Goal: Transaction & Acquisition: Register for event/course

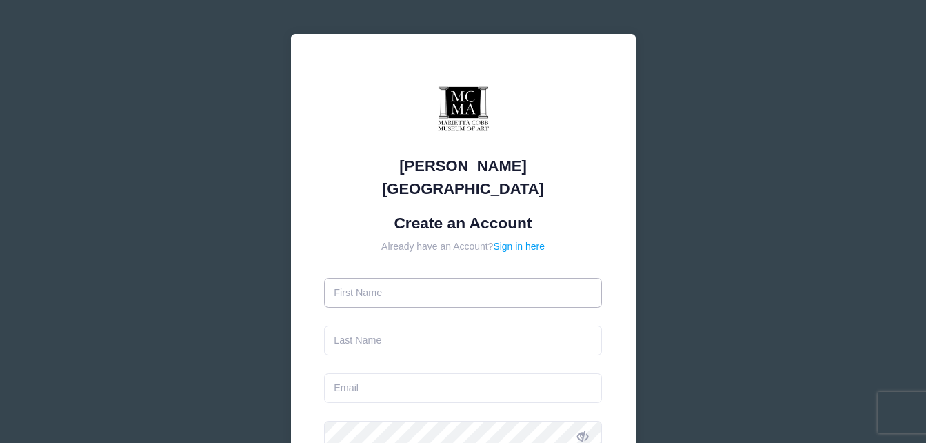
click at [460, 278] on input "text" at bounding box center [463, 293] width 278 height 30
type input "[PERSON_NAME]"
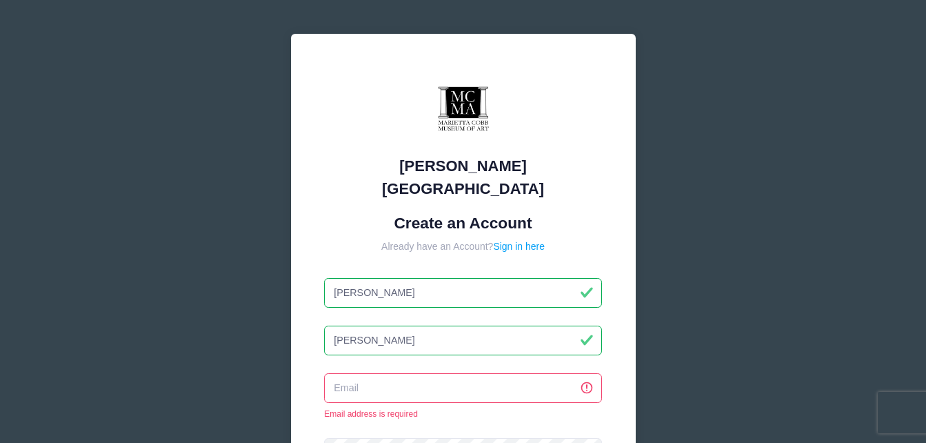
click at [395, 325] on input "[PERSON_NAME]" at bounding box center [463, 340] width 278 height 30
type input "J"
type input "[PERSON_NAME]"
click at [797, 311] on div "[PERSON_NAME][GEOGRAPHIC_DATA] Create an Account Already have an Account? Sign …" at bounding box center [463, 413] width 926 height 826
click at [525, 373] on input "email" at bounding box center [463, 388] width 278 height 30
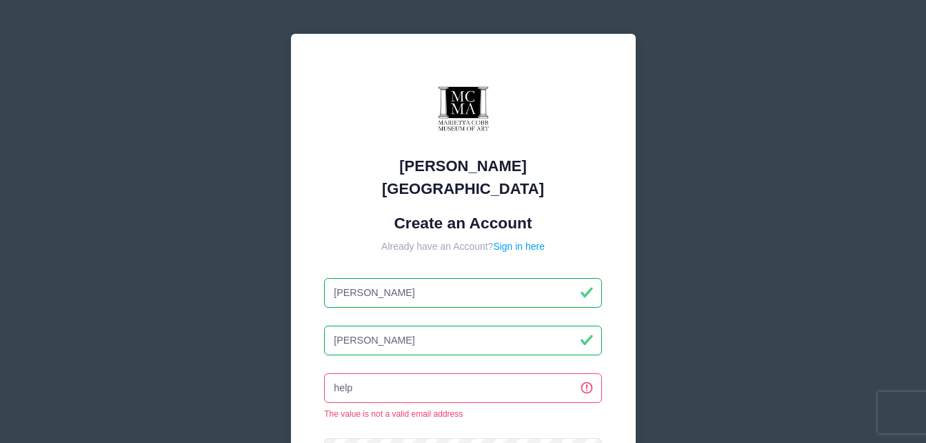
click at [749, 378] on div "[PERSON_NAME][GEOGRAPHIC_DATA] Create an Account Already have an Account? Sign …" at bounding box center [463, 413] width 926 height 826
click at [513, 373] on input "help" at bounding box center [463, 388] width 278 height 30
type input "[EMAIL_ADDRESS][DOMAIN_NAME]"
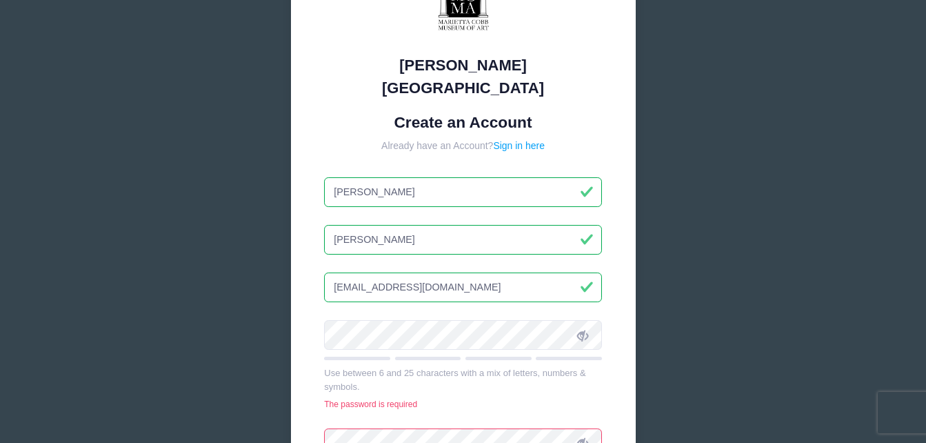
scroll to position [105, 0]
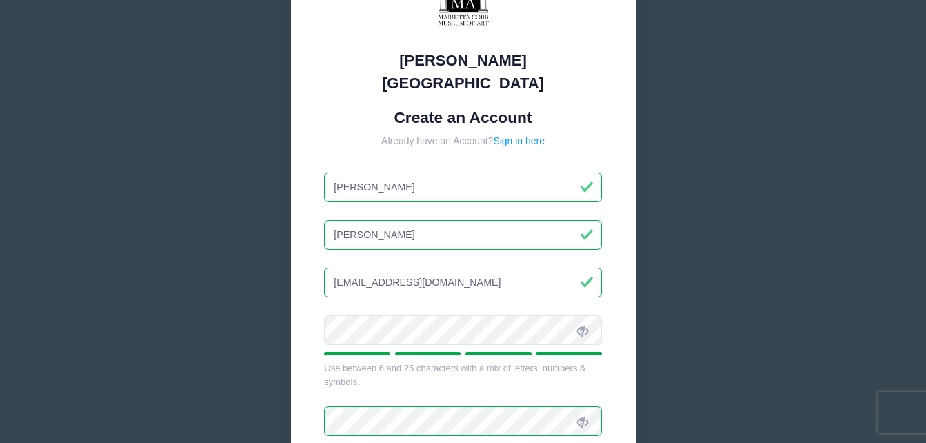
drag, startPoint x: 924, startPoint y: 254, endPoint x: 922, endPoint y: 290, distance: 35.9
click at [922, 290] on div "[PERSON_NAME][GEOGRAPHIC_DATA] Create an Account Already have an Account? Sign …" at bounding box center [463, 281] width 926 height 773
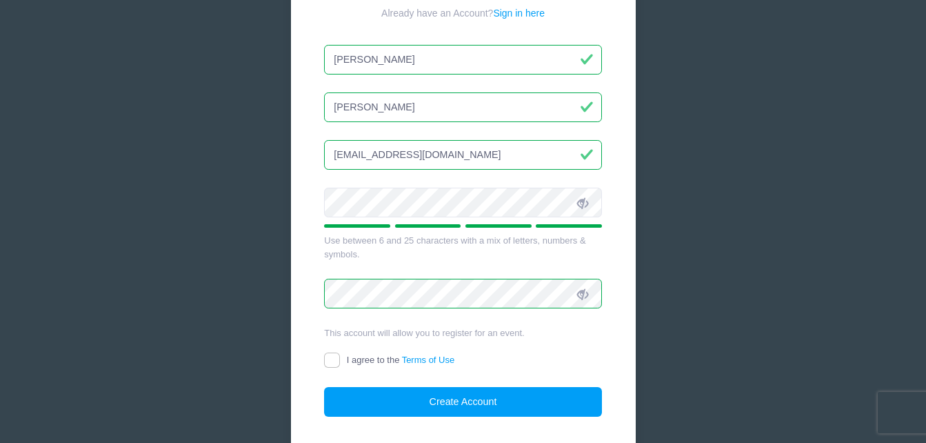
scroll to position [245, 0]
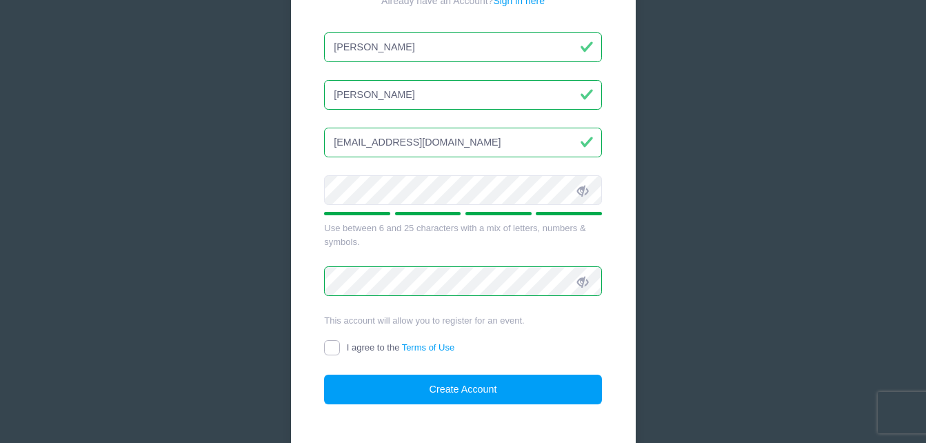
click at [333, 340] on input "I agree to the Terms of Use" at bounding box center [332, 348] width 16 height 16
checkbox input "true"
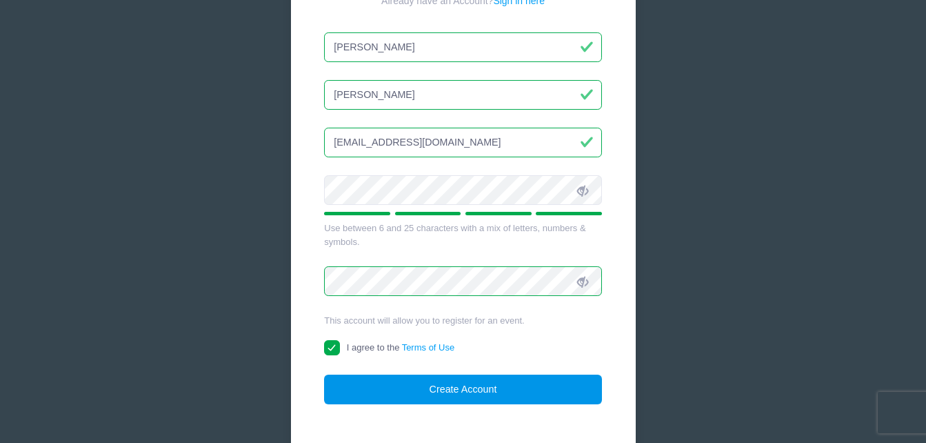
click at [515, 374] on button "Create Account" at bounding box center [463, 389] width 278 height 30
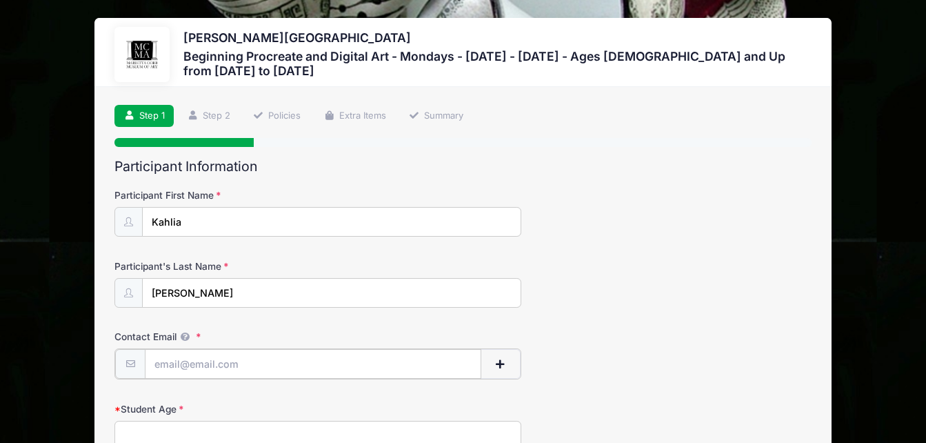
click at [230, 367] on input "Contact Email" at bounding box center [313, 364] width 336 height 30
type input "[EMAIL_ADDRESS][DOMAIN_NAME]"
type input "(470) 423-2002"
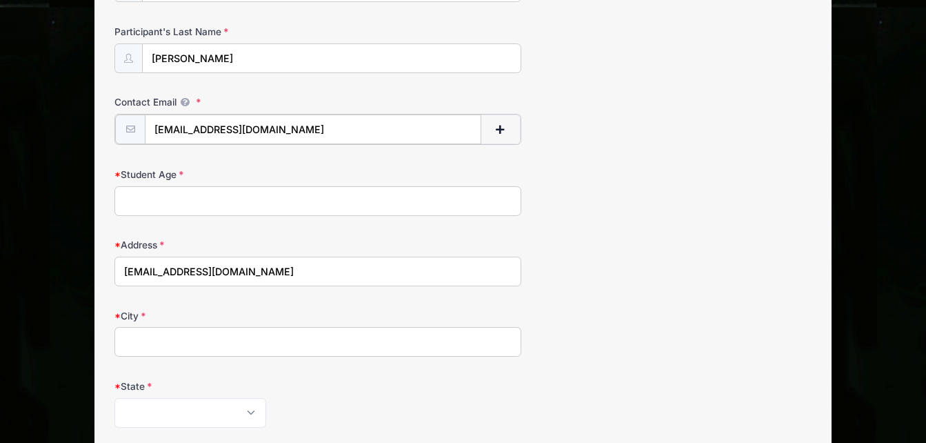
scroll to position [242, 0]
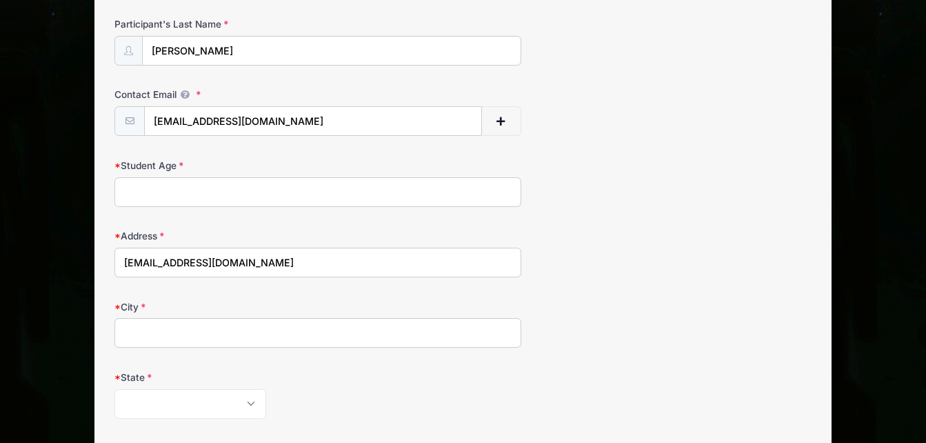
click at [426, 191] on input "Student Age" at bounding box center [317, 192] width 407 height 30
type input "15"
click at [354, 265] on input "[EMAIL_ADDRESS][DOMAIN_NAME]" at bounding box center [317, 262] width 407 height 30
type input "h"
type input "2351 Baker Rd NW"
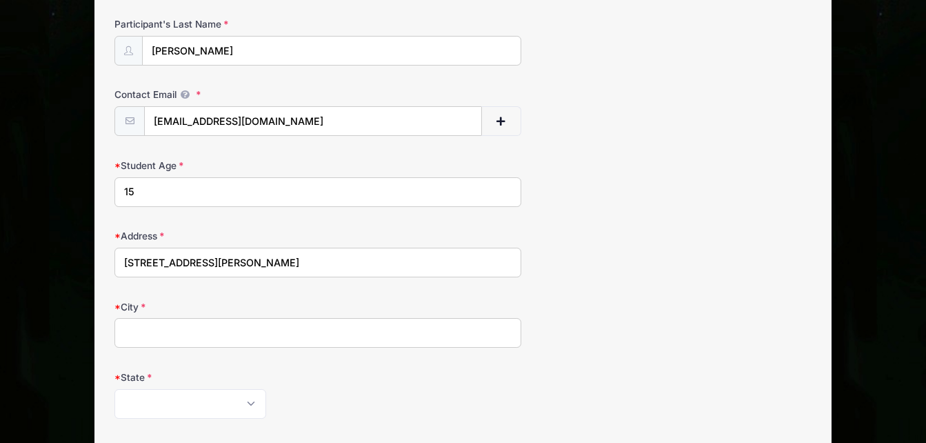
type input "Atlanta"
type input "30318"
click at [200, 407] on select "Alabama Alaska American Samoa Arizona Arkansas Armed Forces Africa Armed Forces…" at bounding box center [190, 404] width 152 height 30
click at [114, 389] on select "Alabama Alaska American Samoa Arizona Arkansas Armed Forces Africa Armed Forces…" at bounding box center [190, 404] width 152 height 30
click at [155, 409] on select "Alabama Alaska American Samoa Arizona Arkansas Armed Forces Africa Armed Forces…" at bounding box center [190, 404] width 152 height 30
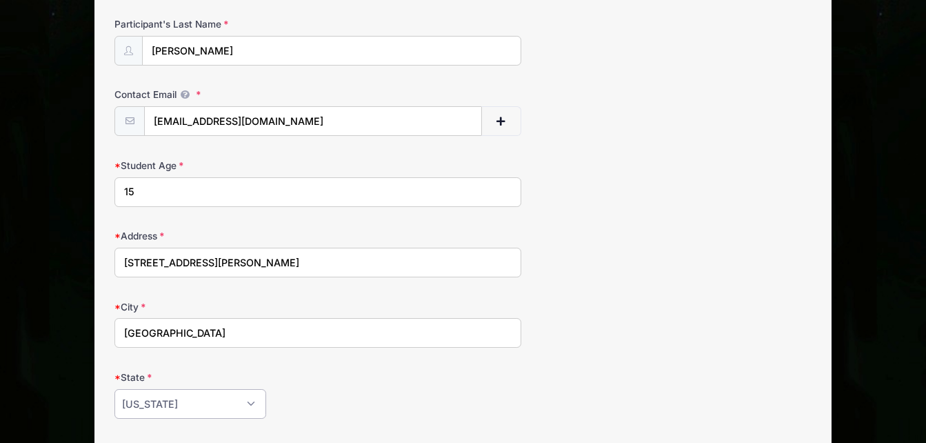
select select "GA"
click at [114, 389] on select "Alabama Alaska American Samoa Arizona Arkansas Armed Forces Africa Armed Forces…" at bounding box center [190, 404] width 152 height 30
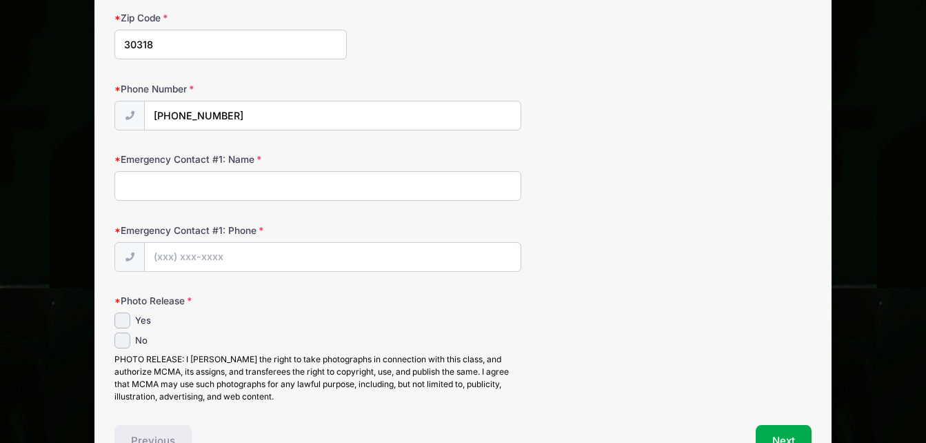
scroll to position [678, 0]
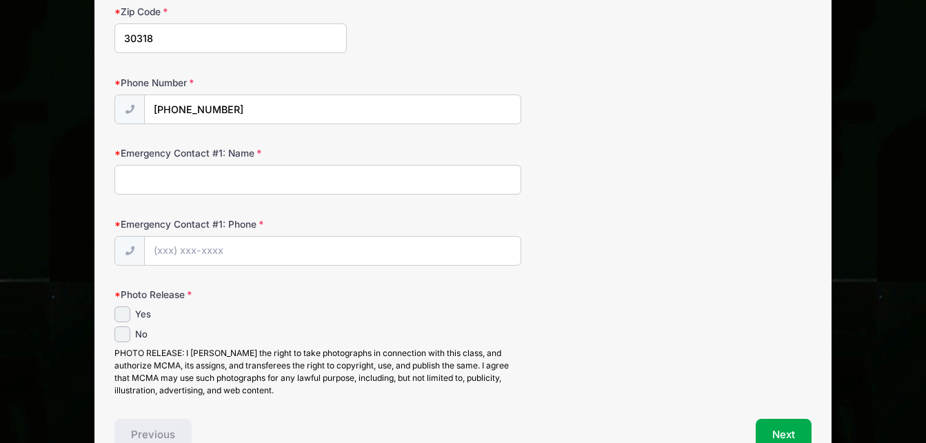
click at [275, 178] on input "Emergency Contact #1: Name" at bounding box center [317, 180] width 407 height 30
type input "Alice Jones"
click at [243, 258] on input "Emergency Contact #1: Phone" at bounding box center [332, 251] width 375 height 30
type input "(404) 802-2983"
click at [120, 316] on input "Yes" at bounding box center [122, 314] width 16 height 16
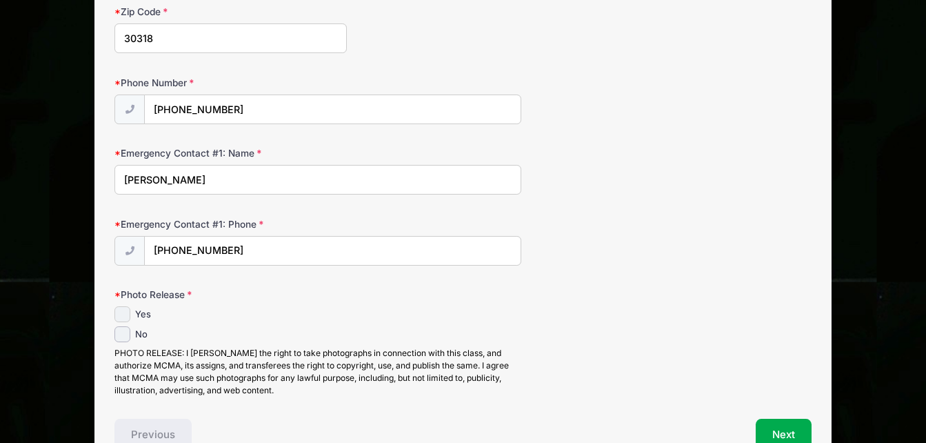
checkbox input "true"
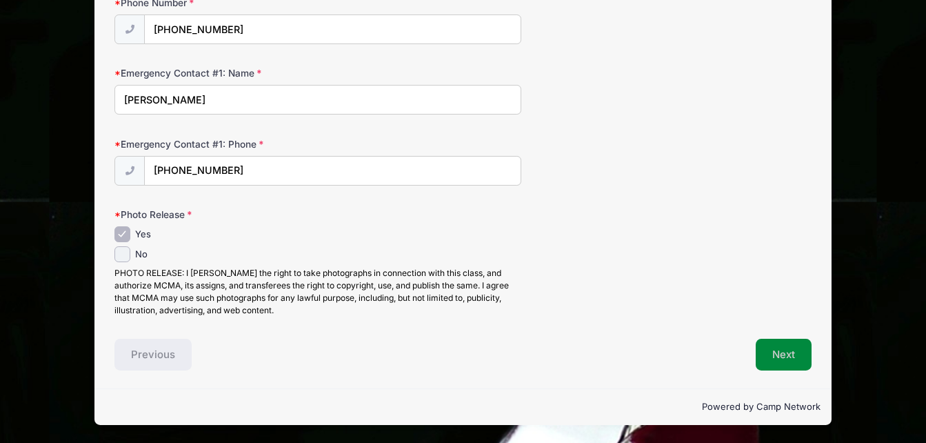
click at [795, 354] on button "Next" at bounding box center [783, 354] width 56 height 32
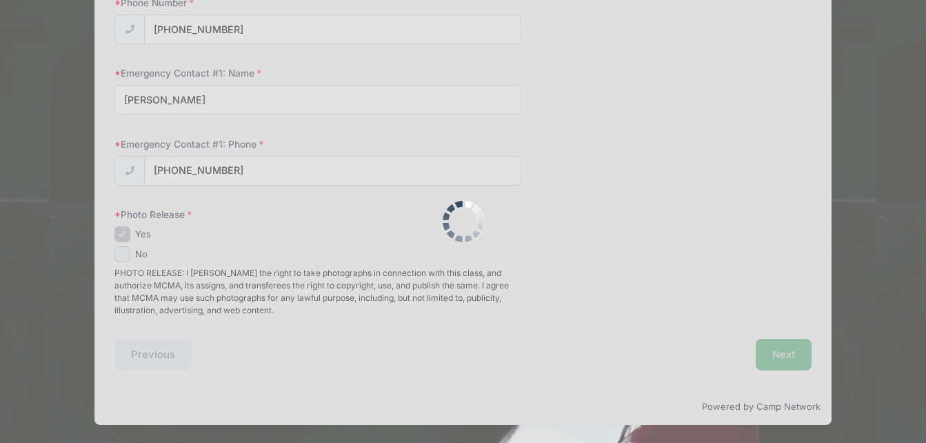
scroll to position [0, 0]
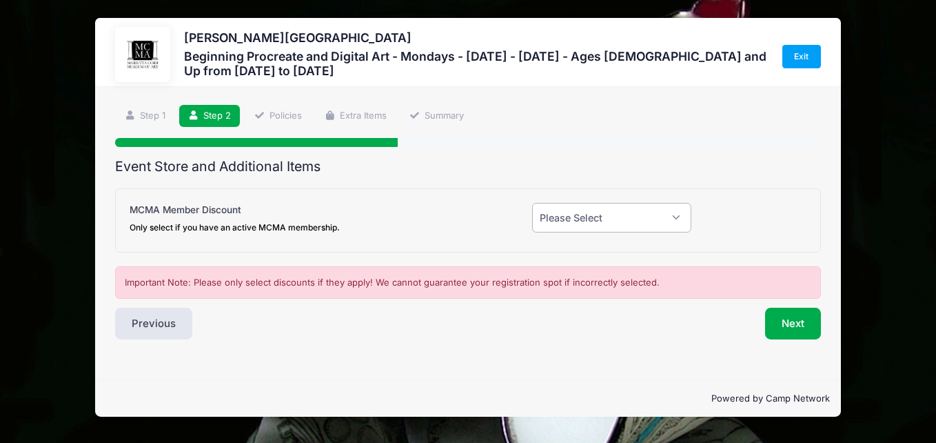
click at [673, 223] on select "Please Select Yes (-$20.00) No" at bounding box center [611, 218] width 159 height 30
select select "0"
click at [532, 203] on select "Please Select Yes (-$20.00) No" at bounding box center [611, 218] width 159 height 30
click at [794, 320] on button "Next" at bounding box center [793, 323] width 56 height 32
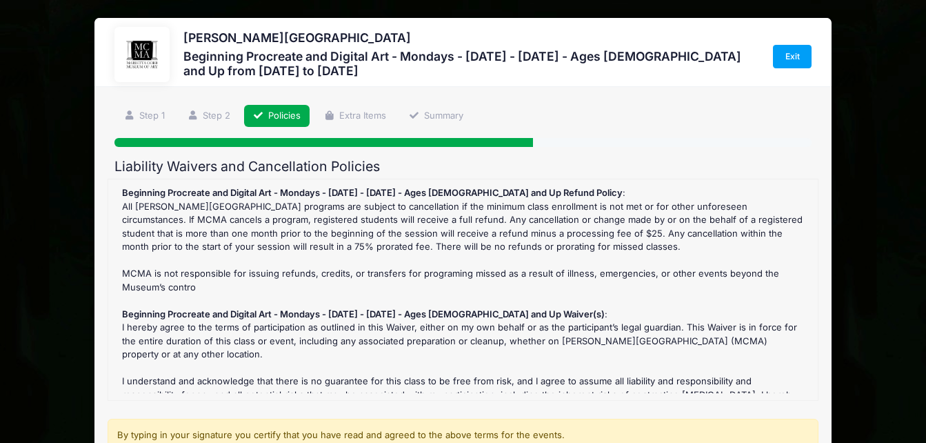
click at [794, 320] on div "Beginning Procreate and Digital Art - Mondays - October 20 - November 17, 2025 …" at bounding box center [462, 289] width 695 height 207
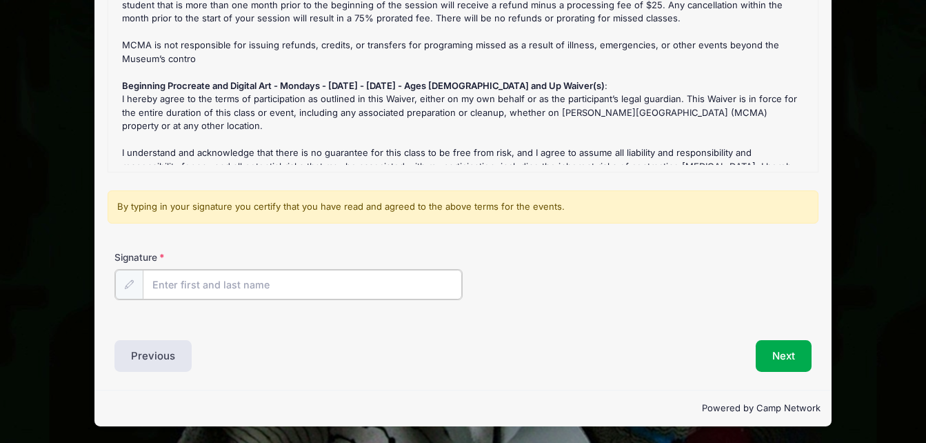
click at [360, 285] on input "Signature" at bounding box center [302, 285] width 319 height 30
type input "Juanita Johnson"
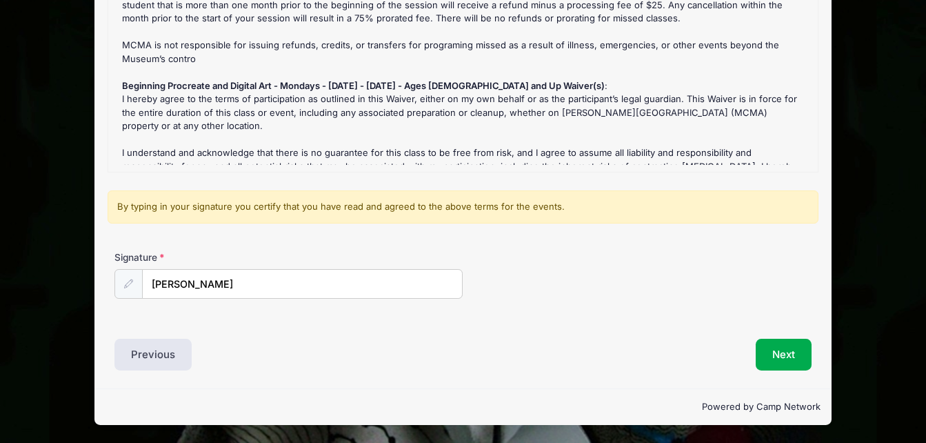
click at [338, 361] on div "Previous" at bounding box center [285, 354] width 355 height 32
click at [786, 356] on button "Next" at bounding box center [783, 354] width 56 height 32
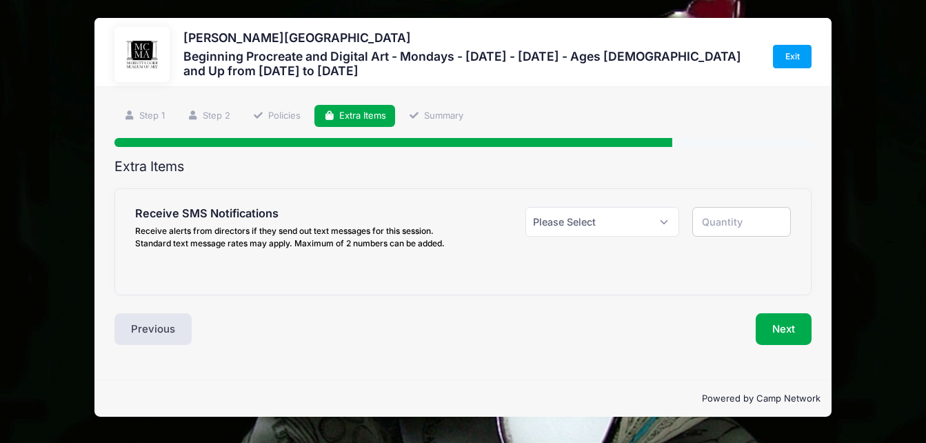
scroll to position [0, 0]
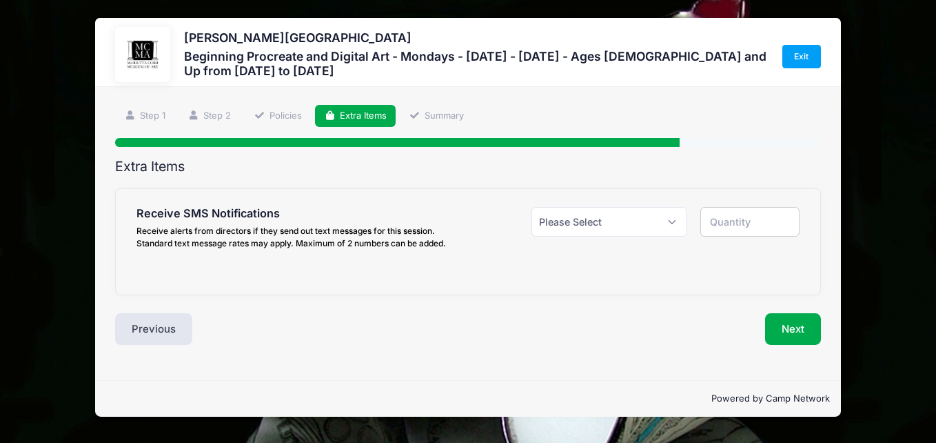
click at [687, 219] on div "Please Select Yes ($0.00) No" at bounding box center [610, 231] width 170 height 48
click at [671, 221] on select "Please Select Yes ($0.00) No" at bounding box center [609, 222] width 156 height 30
select select "1"
click at [531, 207] on select "Please Select Yes ($0.00) No" at bounding box center [609, 222] width 156 height 30
type input "1"
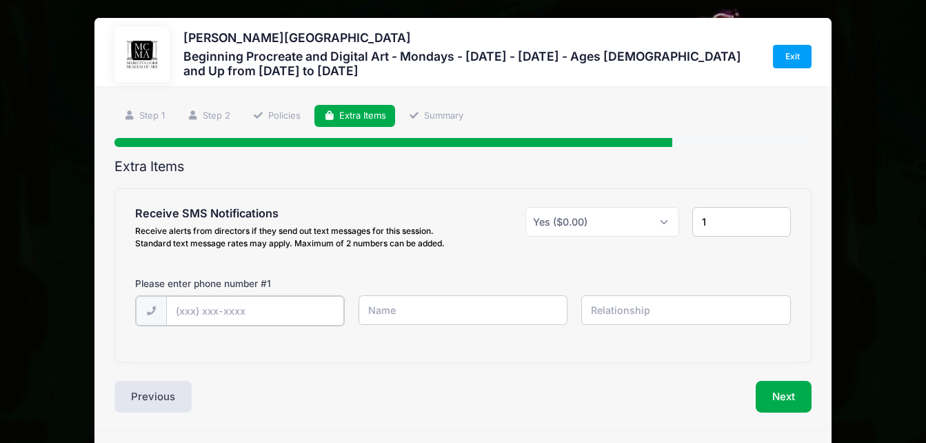
click at [219, 319] on input "text" at bounding box center [255, 311] width 178 height 30
type input "(470) 423-2002"
click at [440, 304] on input "text" at bounding box center [463, 310] width 210 height 30
type input "[PERSON_NAME]"
click at [642, 310] on input "text" at bounding box center [686, 310] width 210 height 30
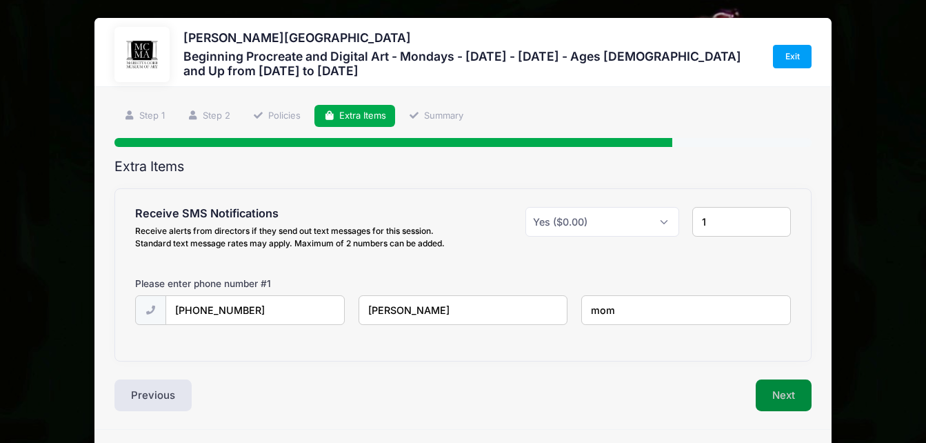
type input "mom"
click at [782, 389] on button "Next" at bounding box center [783, 395] width 56 height 32
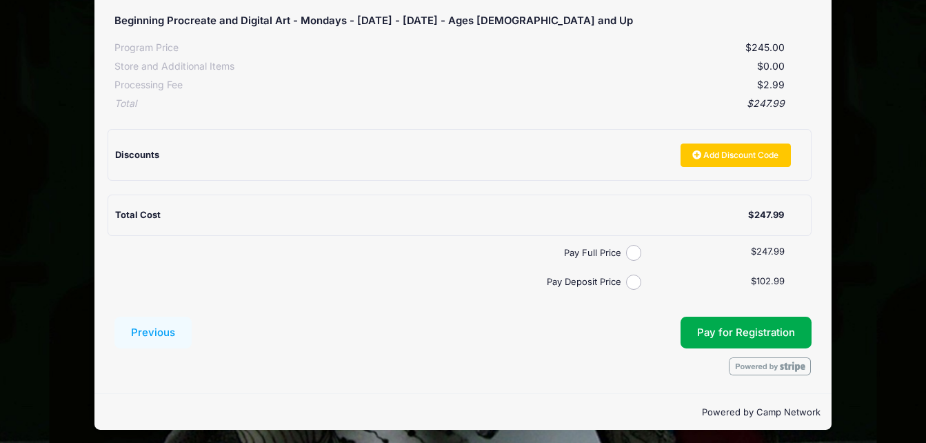
scroll to position [283, 0]
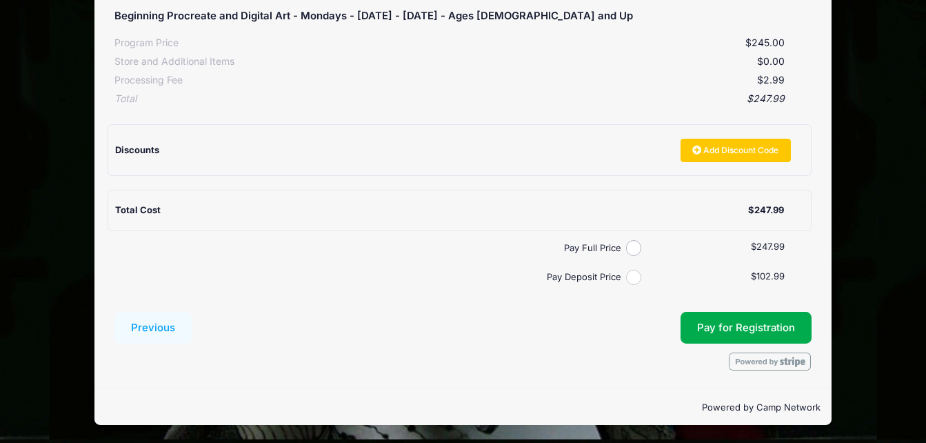
click at [632, 278] on input "Pay Deposit Price" at bounding box center [634, 278] width 16 height 16
radio input "true"
